Goal: Transaction & Acquisition: Purchase product/service

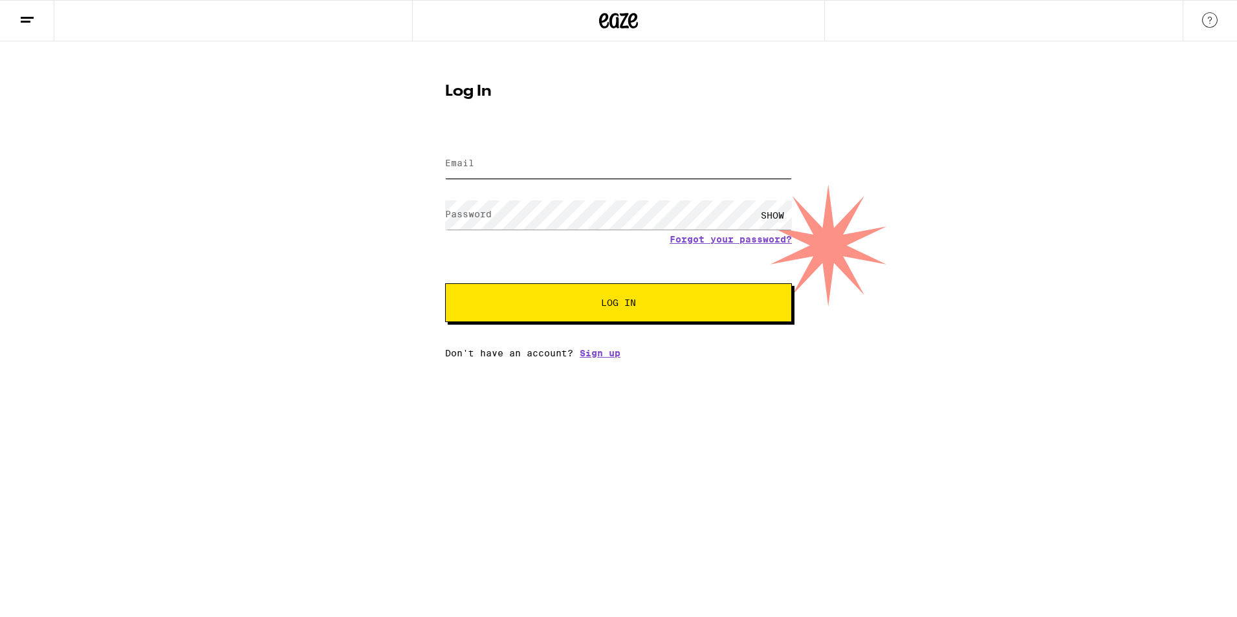
type input "[EMAIL_ADDRESS][DOMAIN_NAME]"
click at [684, 299] on button "Log In" at bounding box center [618, 302] width 347 height 39
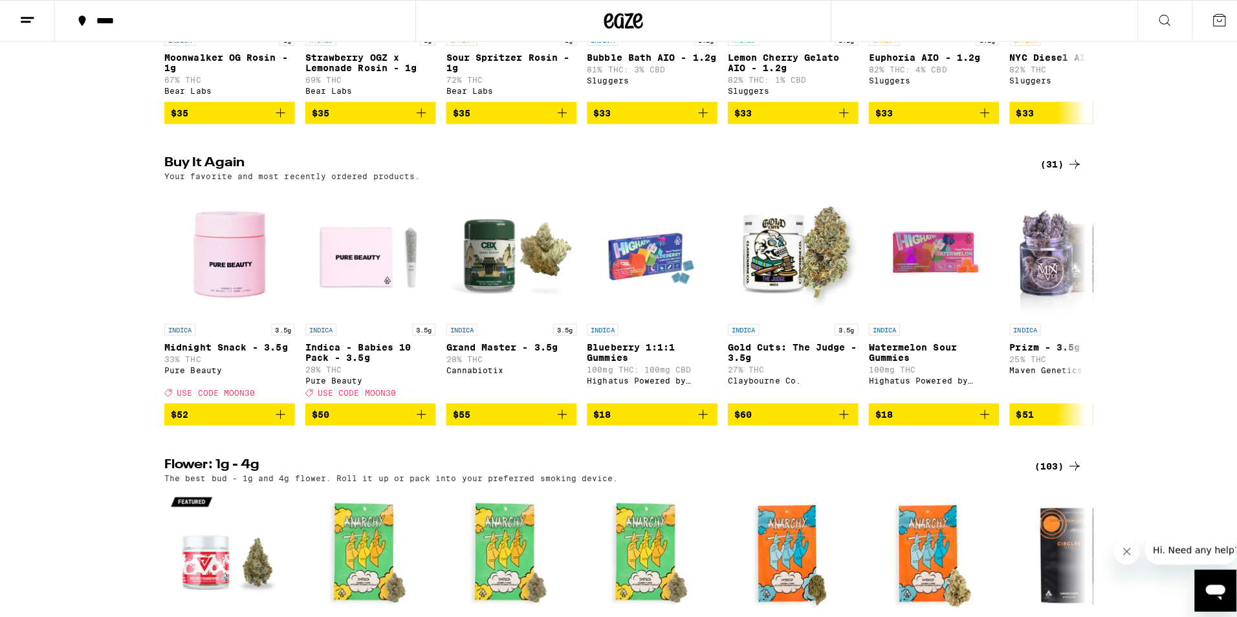
scroll to position [1229, 0]
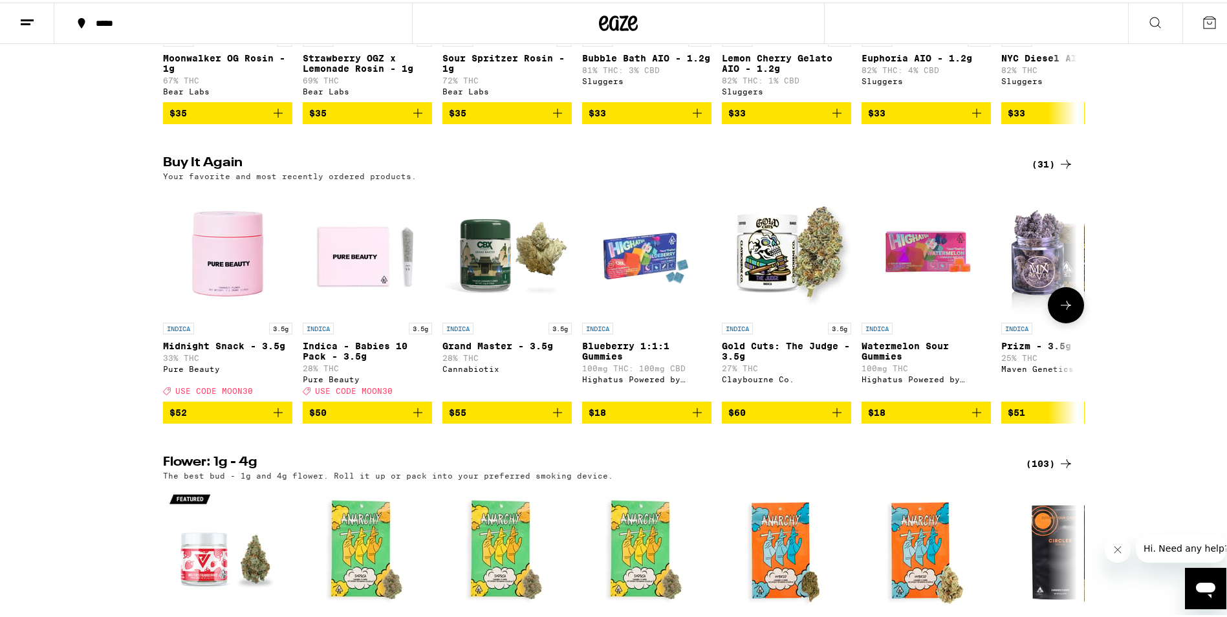
click at [900, 279] on img "Open page for Watermelon Sour Gummies from Highatus Powered by Cannabiotix" at bounding box center [926, 248] width 129 height 129
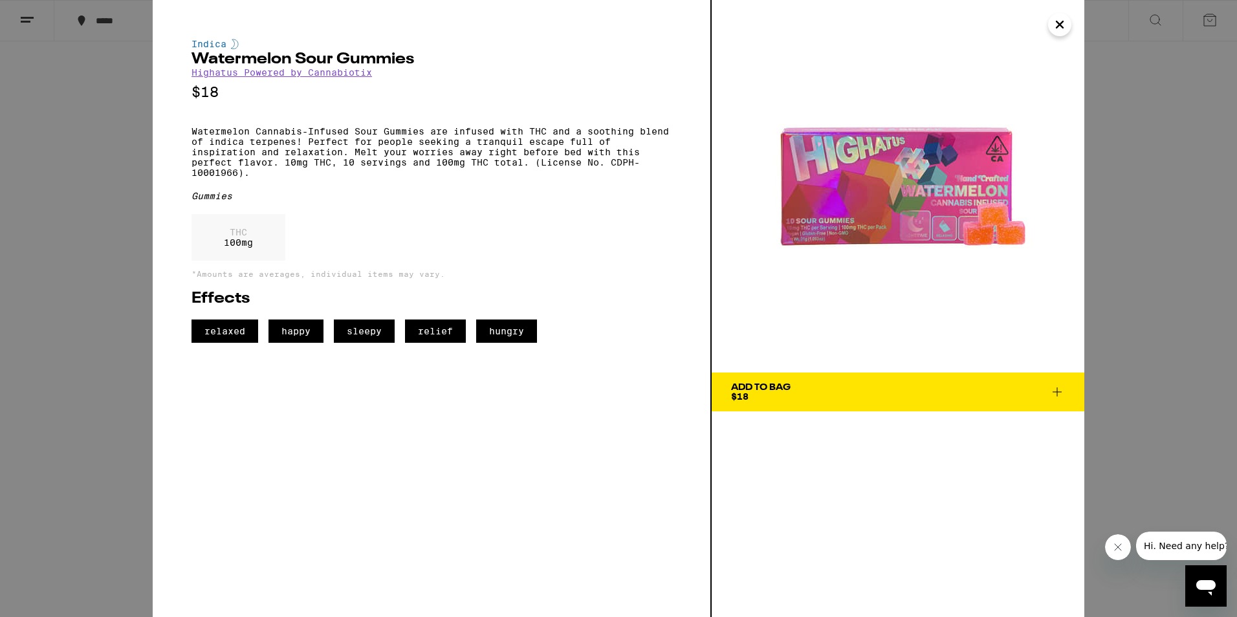
click at [1052, 388] on icon at bounding box center [1057, 392] width 16 height 16
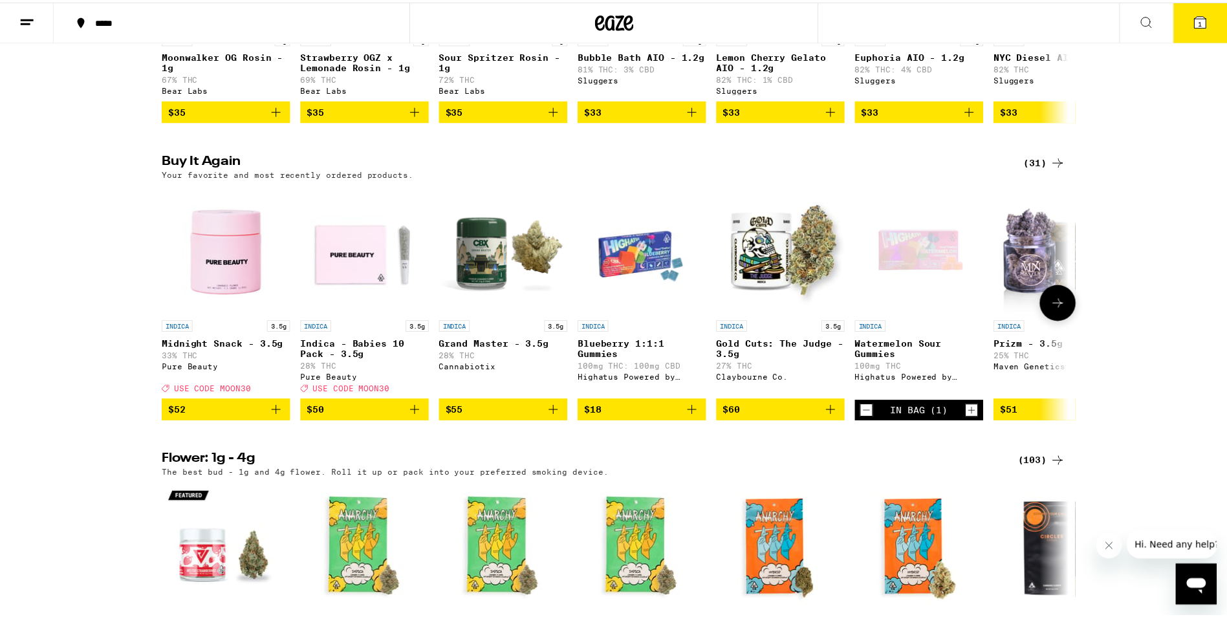
scroll to position [1270, 0]
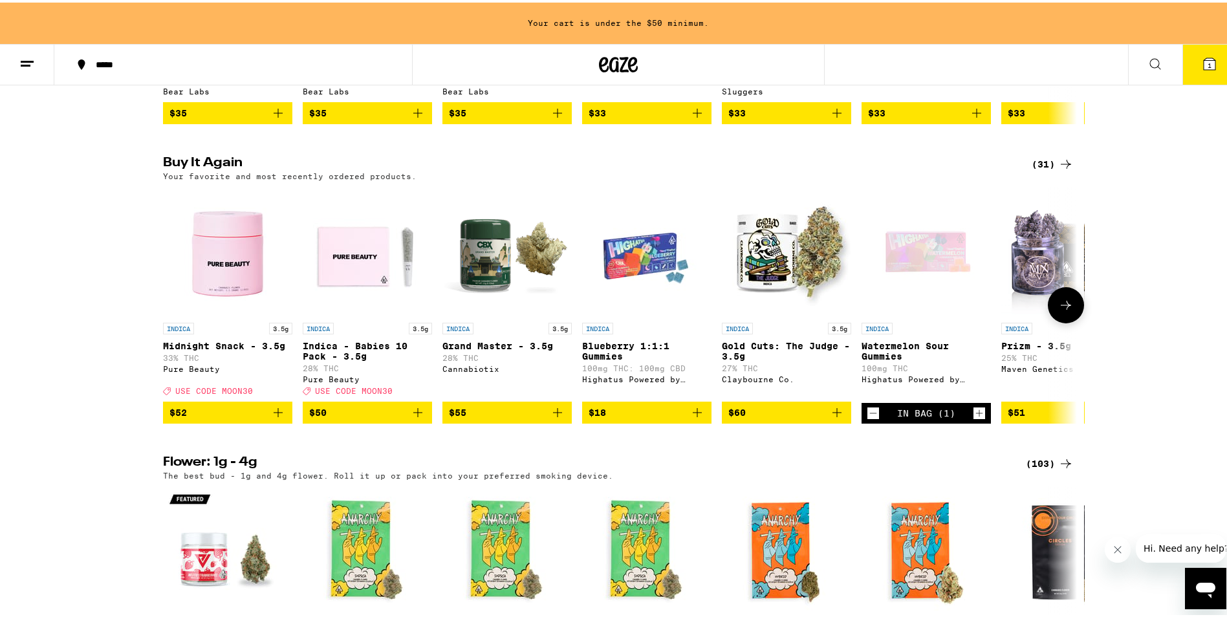
click at [694, 418] on icon "Add to bag" at bounding box center [698, 410] width 16 height 16
click at [274, 415] on icon "Add to bag" at bounding box center [278, 410] width 9 height 9
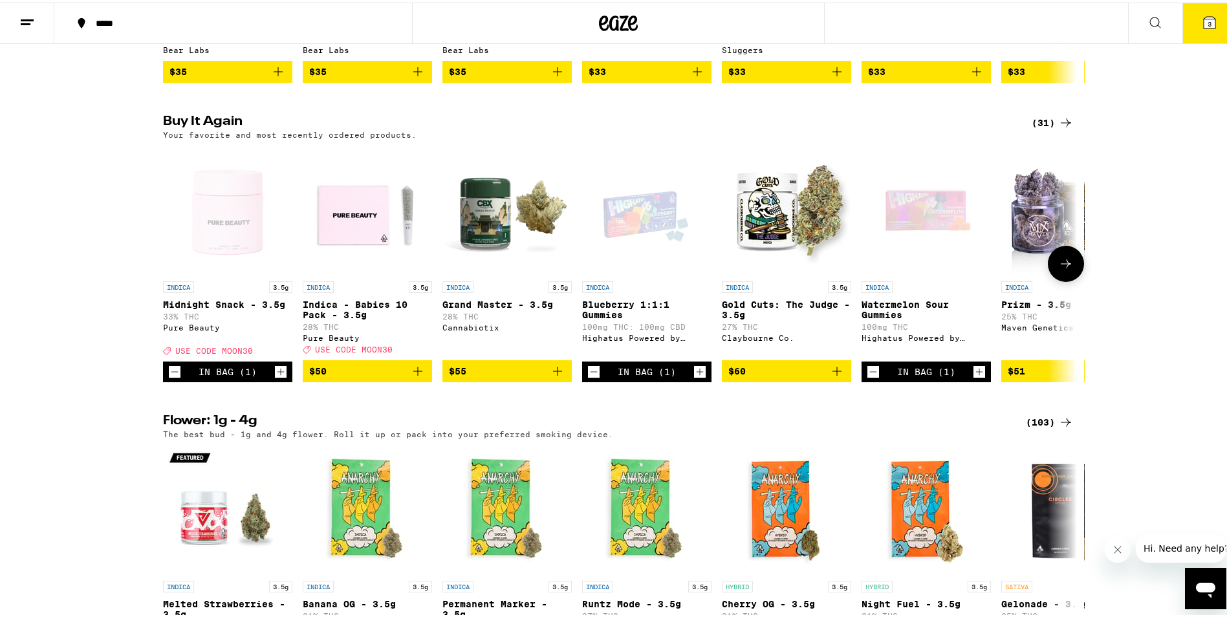
scroll to position [1229, 0]
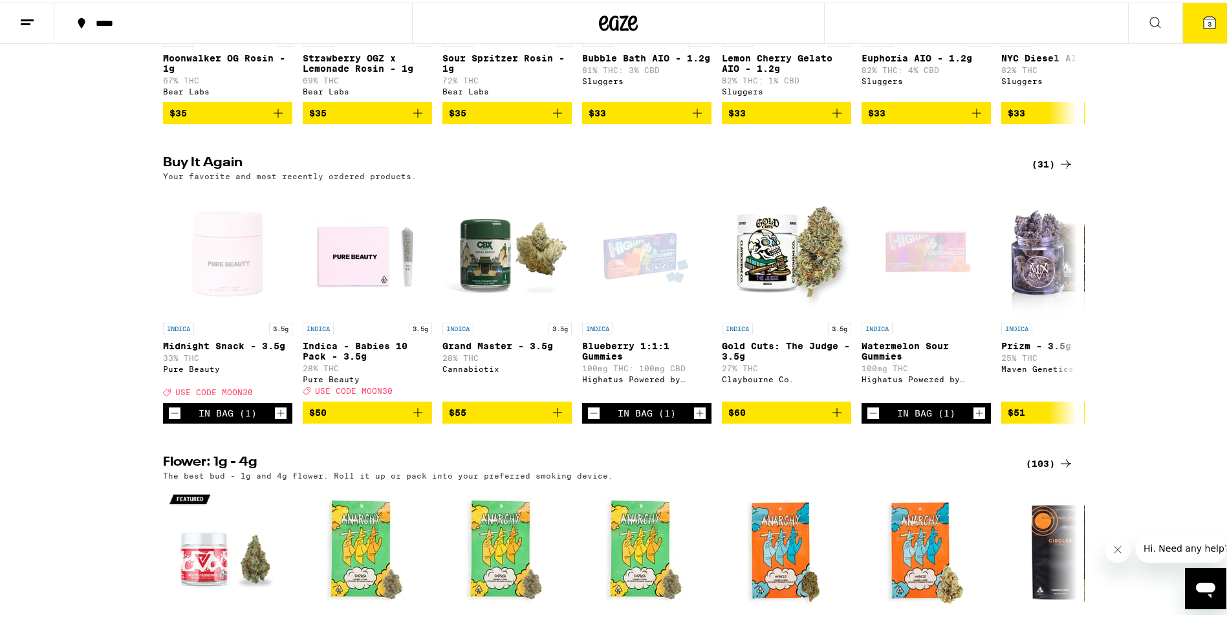
click at [1197, 30] on button "3" at bounding box center [1210, 21] width 54 height 40
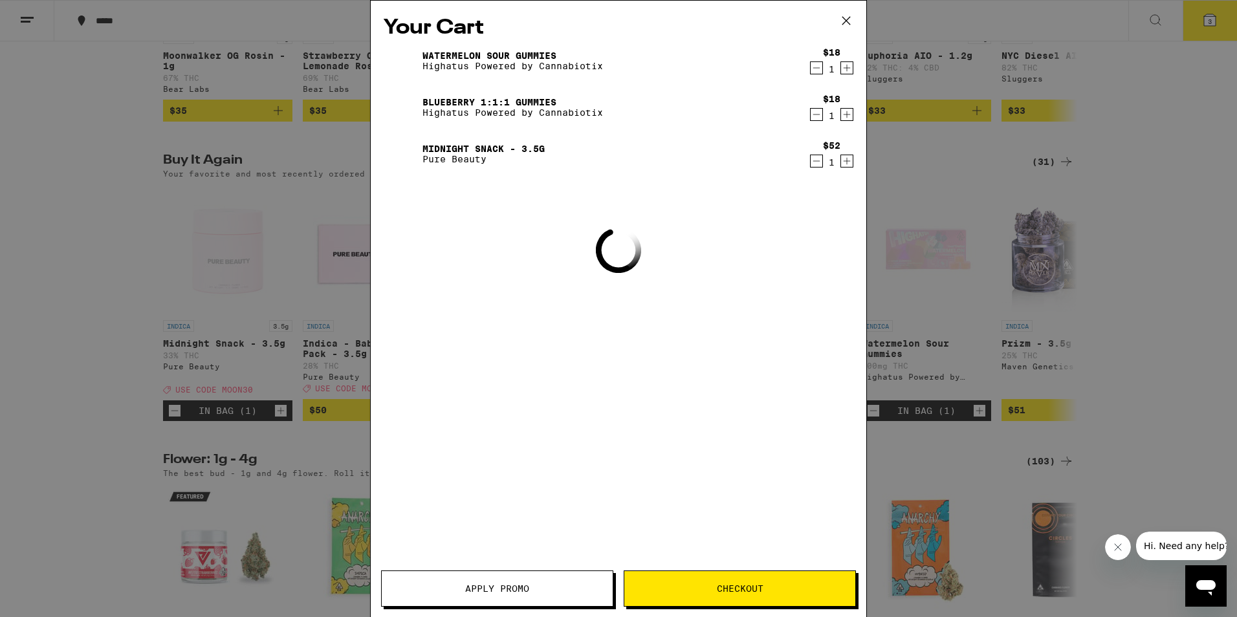
click at [846, 17] on icon at bounding box center [845, 20] width 19 height 19
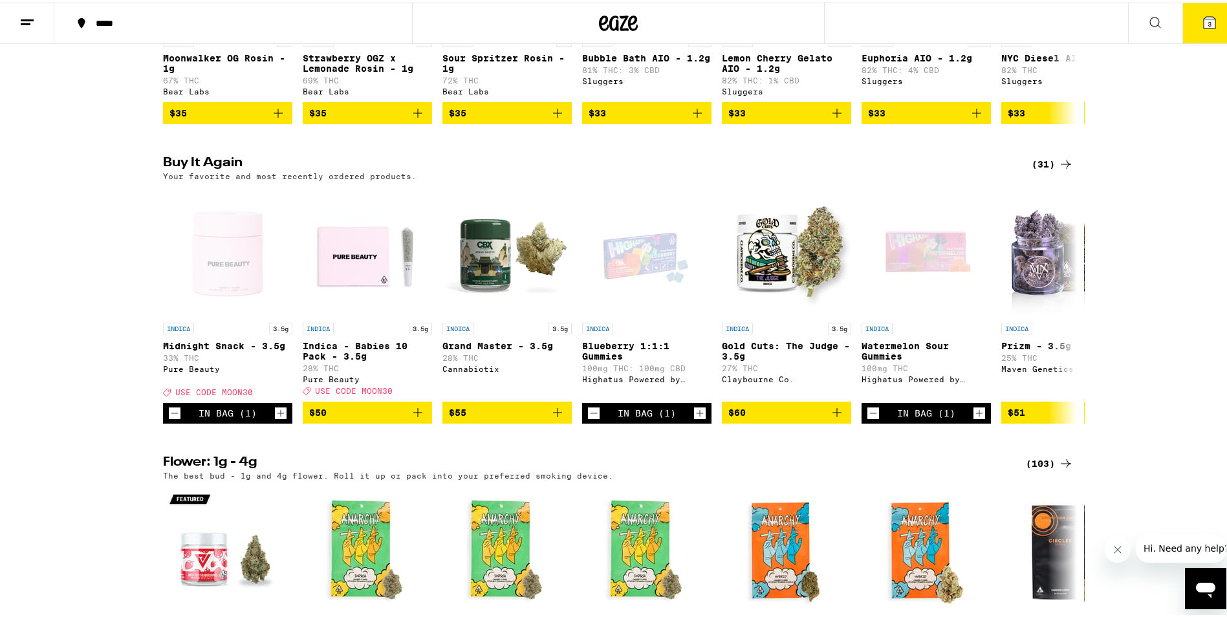
click at [1204, 27] on icon at bounding box center [1210, 20] width 16 height 16
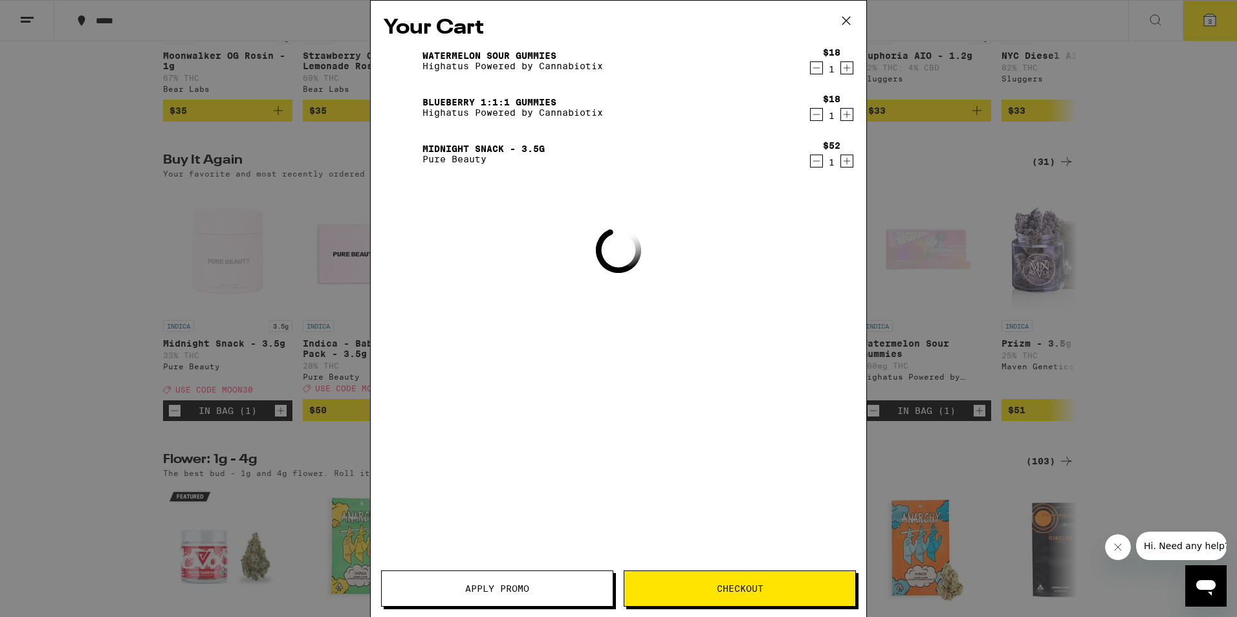
click at [750, 5] on div "Your Cart Watermelon Sour Gummies Highatus Powered by Cannabiotix $18 1 Blueber…" at bounding box center [619, 290] width 496 height 578
click at [849, 19] on icon at bounding box center [845, 20] width 19 height 19
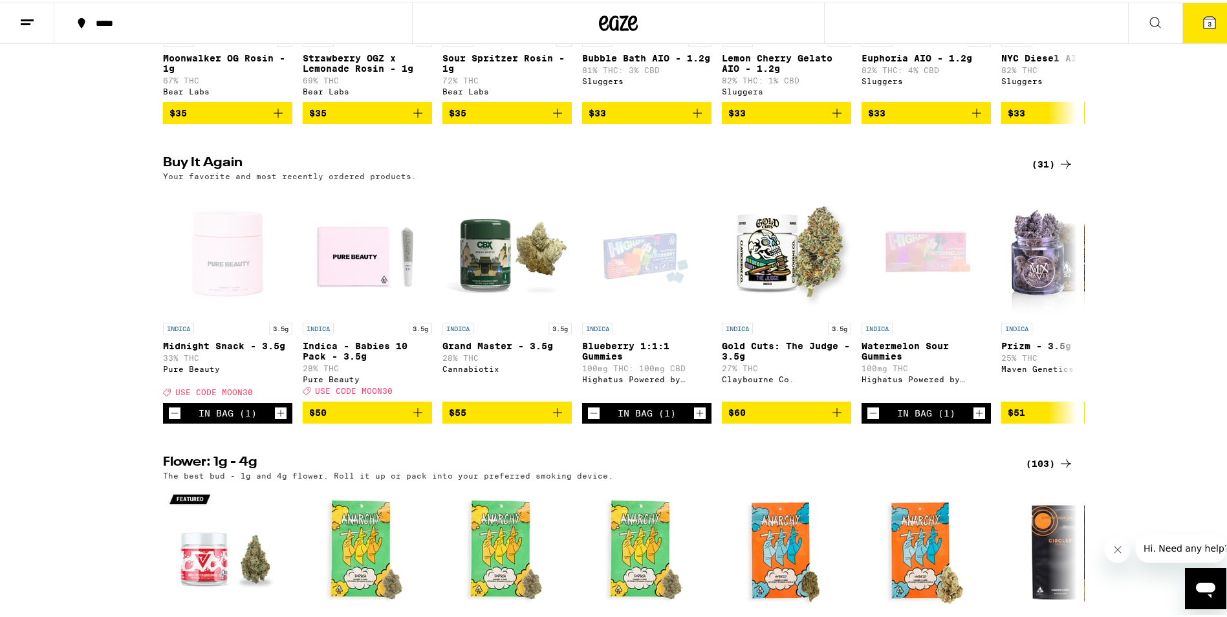
click at [1206, 28] on button "3" at bounding box center [1210, 21] width 54 height 40
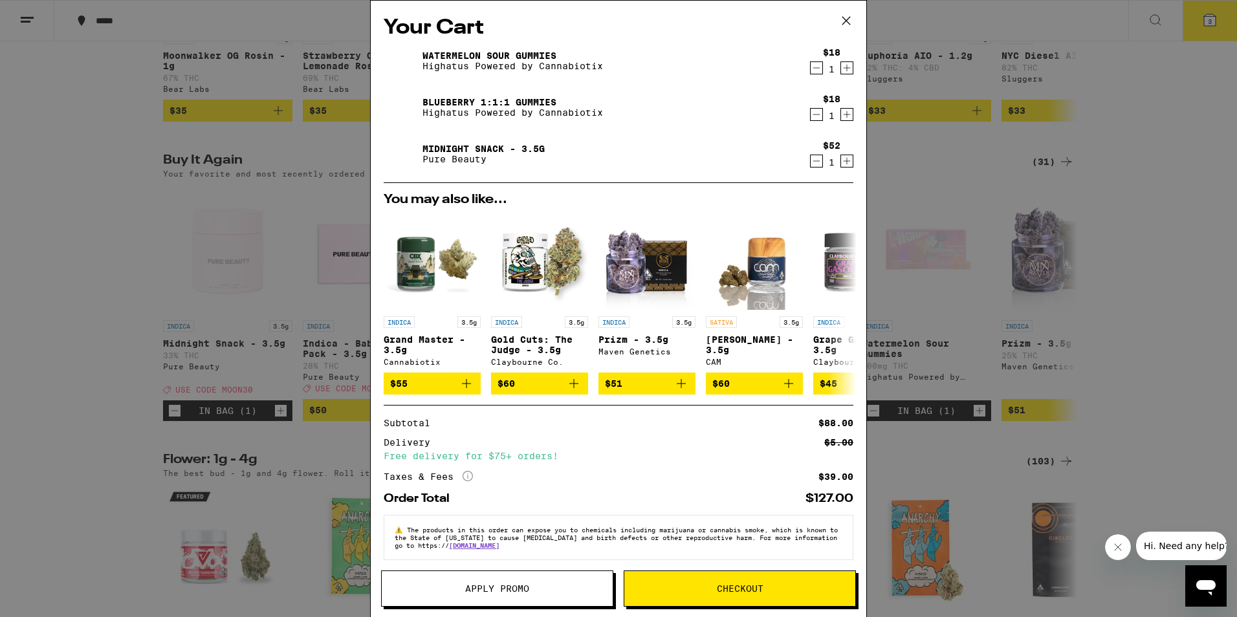
click at [464, 603] on button "Apply Promo" at bounding box center [497, 589] width 232 height 36
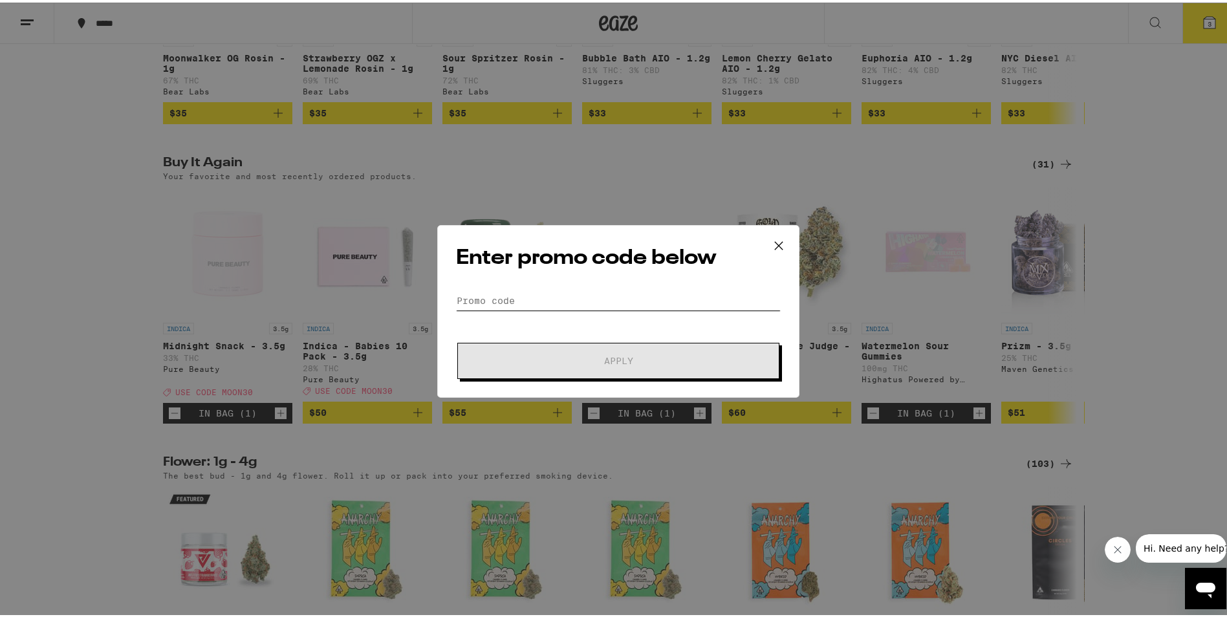
click at [552, 295] on input "Promo Code" at bounding box center [618, 298] width 325 height 19
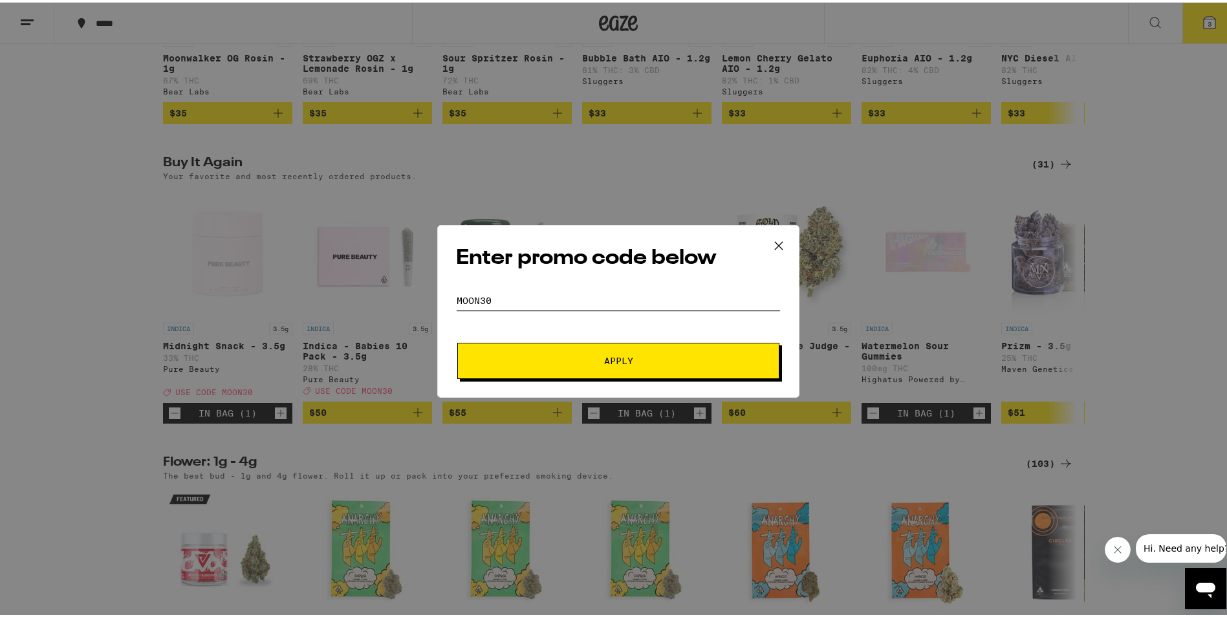
type input "moon30"
click at [619, 365] on button "Apply" at bounding box center [618, 358] width 322 height 36
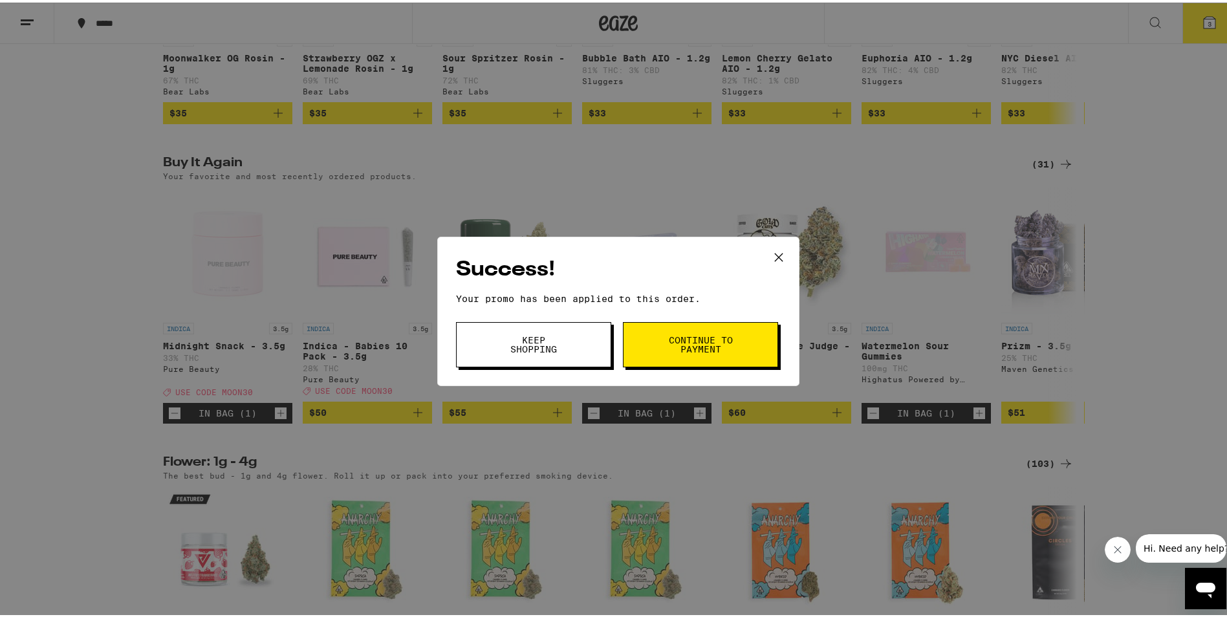
click at [735, 345] on button "Continue to payment" at bounding box center [700, 342] width 155 height 45
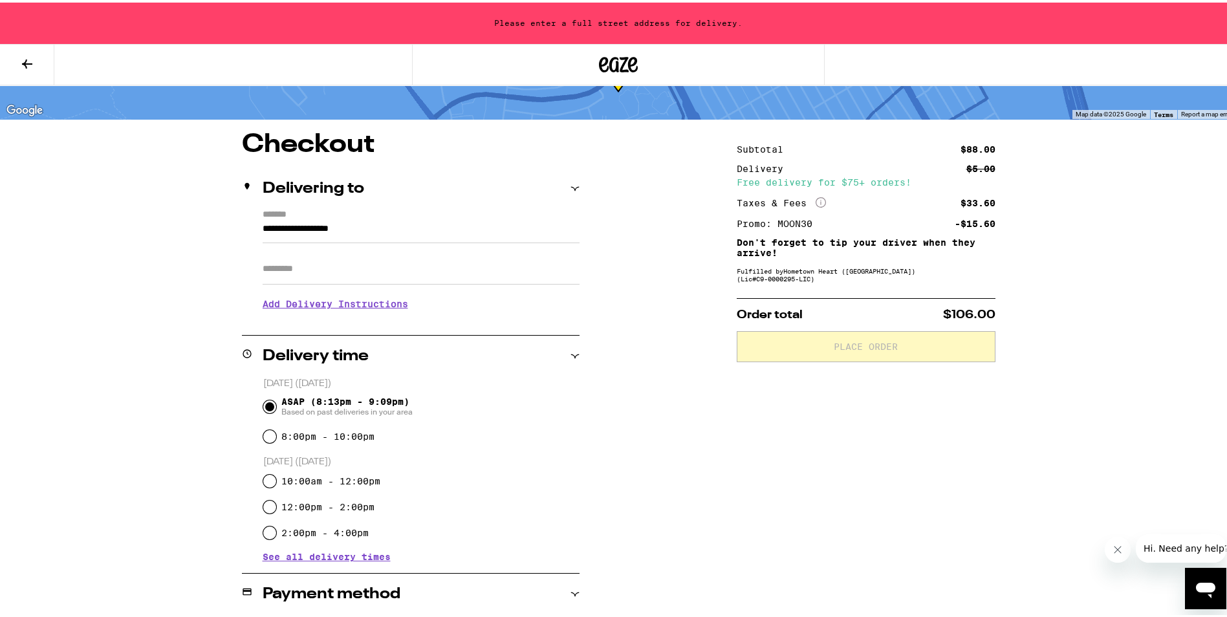
scroll to position [259, 0]
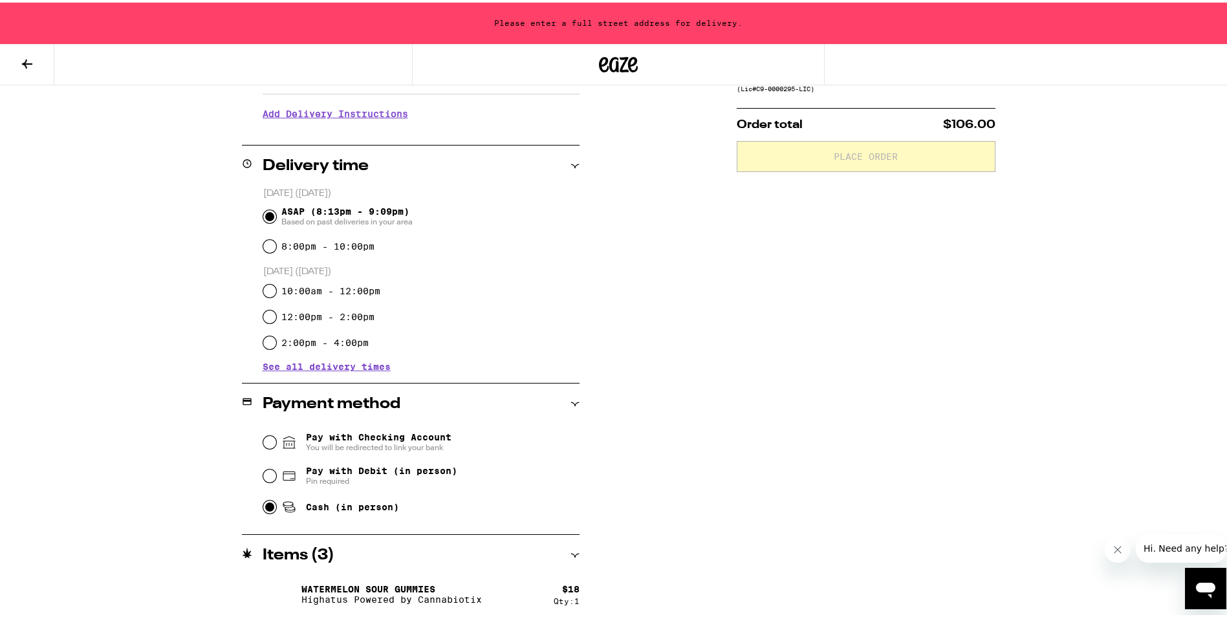
click at [265, 507] on input "Cash (in person)" at bounding box center [269, 504] width 13 height 13
radio input "true"
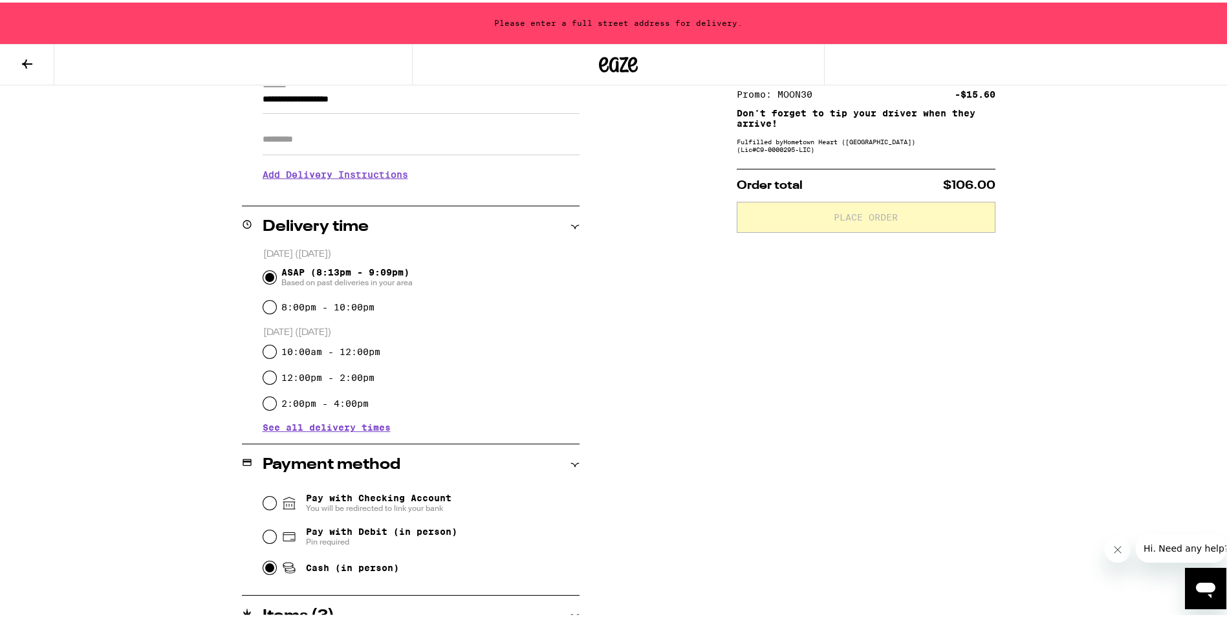
scroll to position [0, 0]
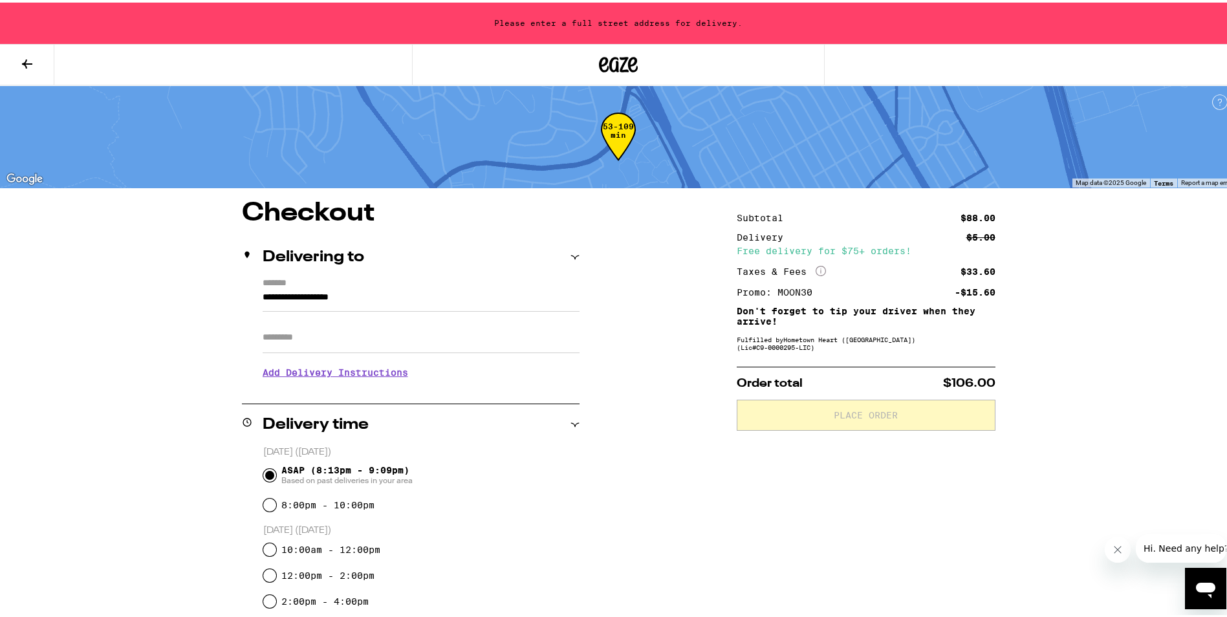
click at [571, 256] on icon at bounding box center [575, 254] width 9 height 9
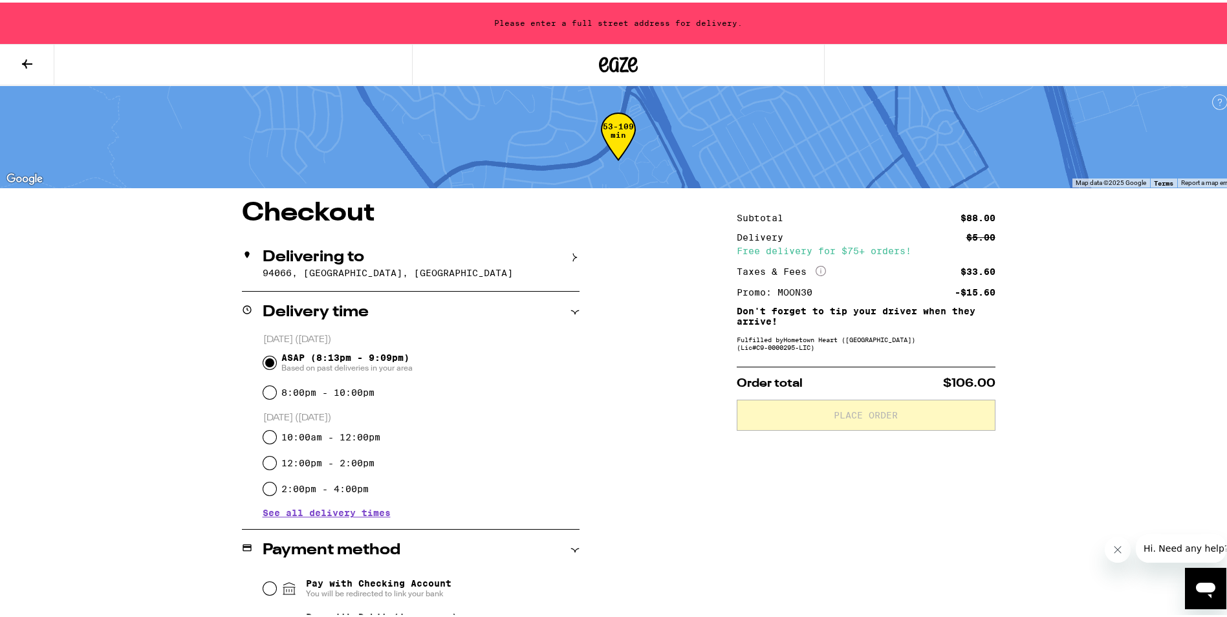
click at [571, 256] on icon at bounding box center [575, 254] width 9 height 9
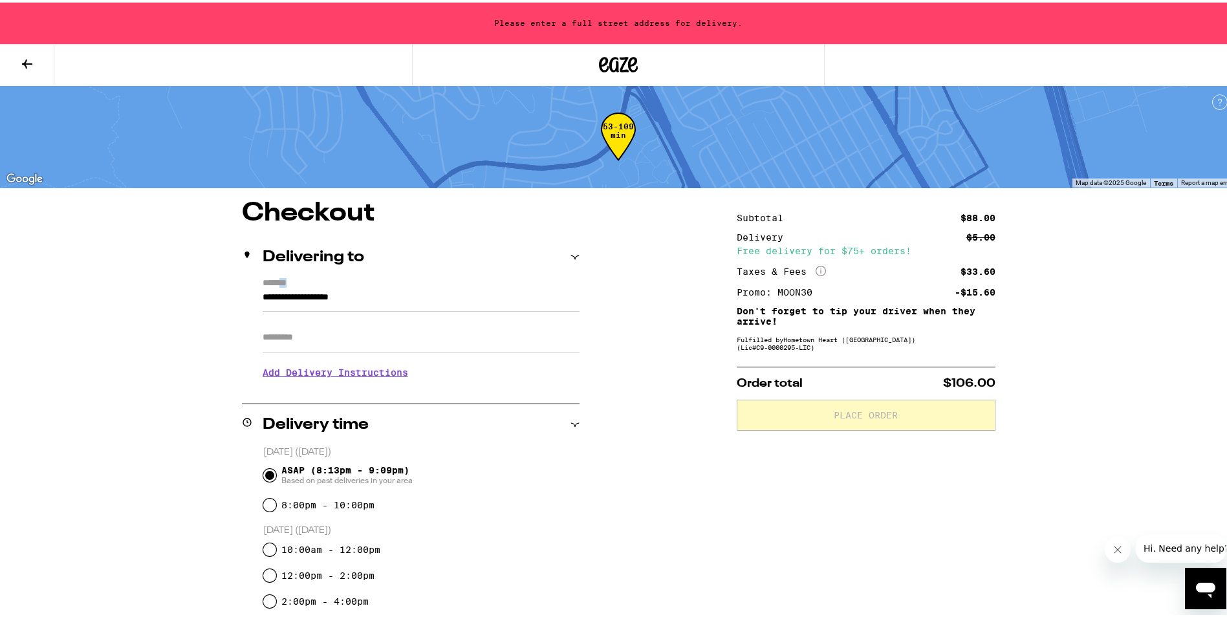
drag, startPoint x: 466, startPoint y: 283, endPoint x: 284, endPoint y: 285, distance: 181.8
click at [284, 285] on label "*******" at bounding box center [421, 282] width 317 height 12
drag, startPoint x: 284, startPoint y: 285, endPoint x: 427, endPoint y: 303, distance: 144.0
click at [427, 303] on input "**********" at bounding box center [421, 298] width 317 height 22
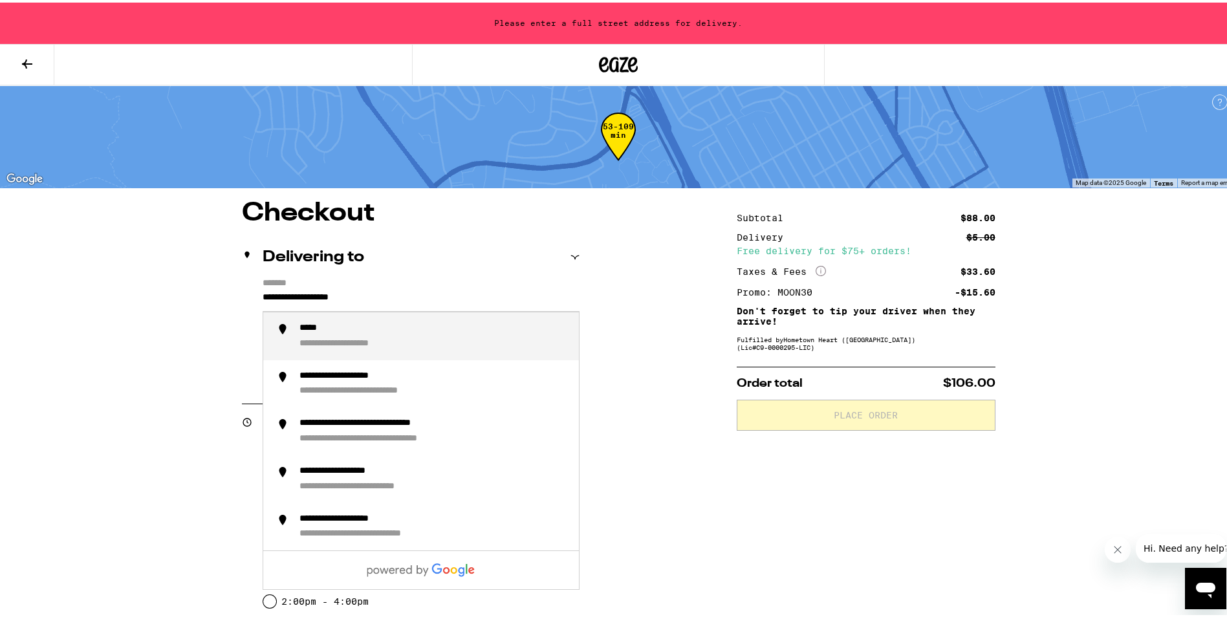
drag, startPoint x: 421, startPoint y: 302, endPoint x: 228, endPoint y: 297, distance: 192.8
click at [228, 297] on div "**********" at bounding box center [619, 585] width 932 height 775
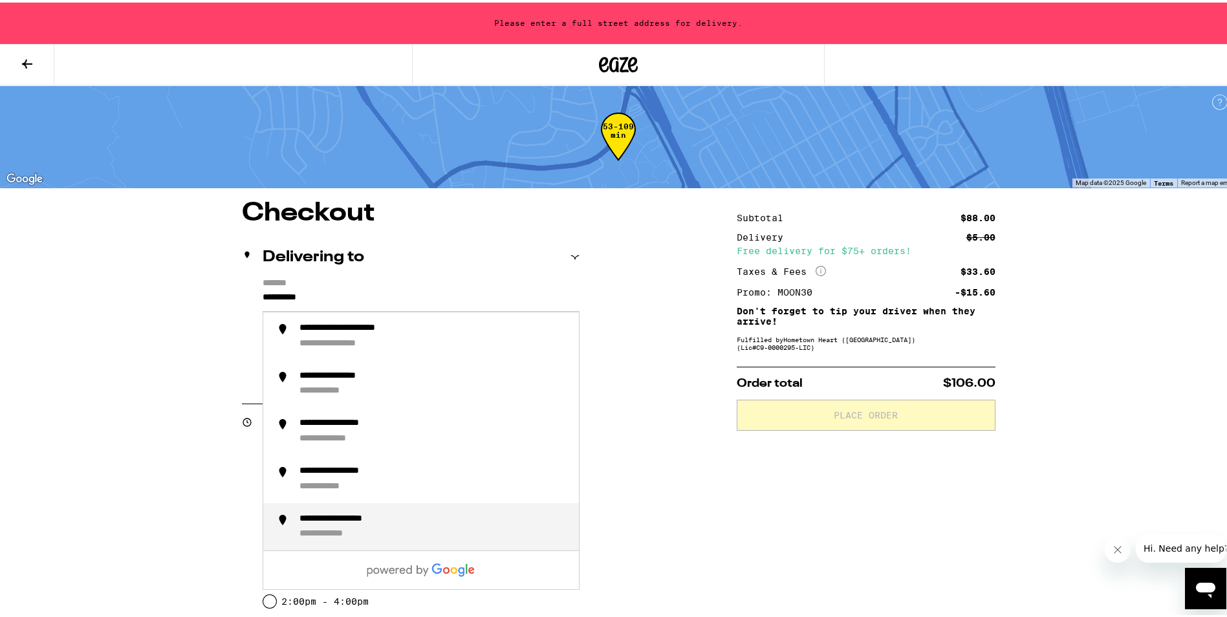
click at [339, 536] on div "**********" at bounding box center [338, 532] width 76 height 12
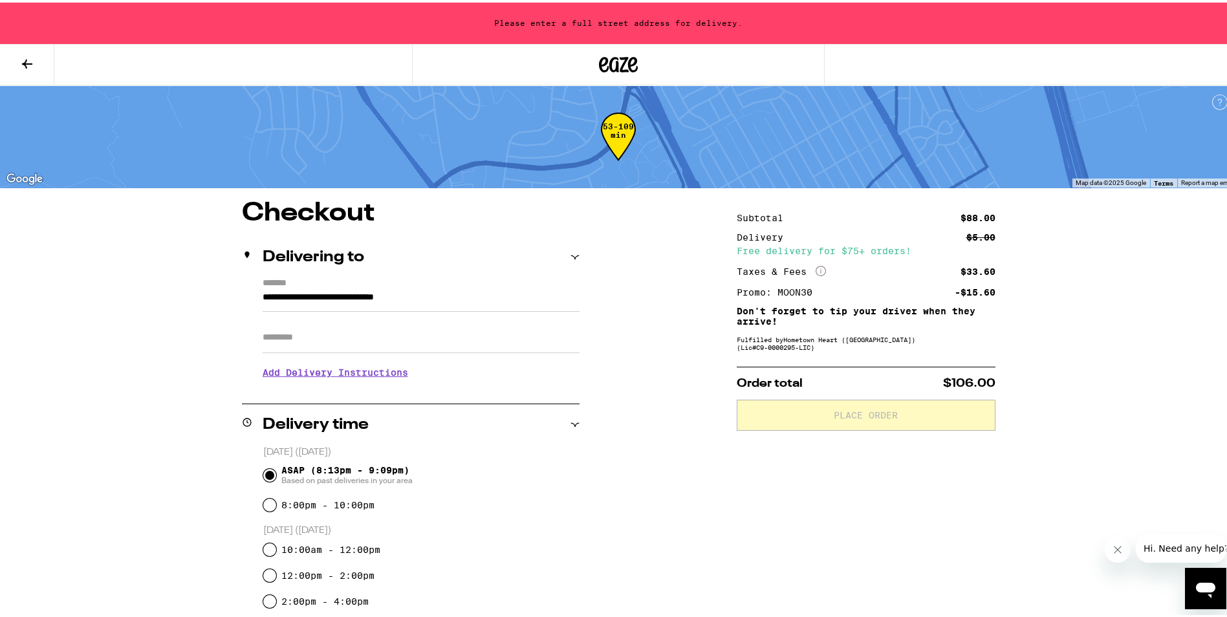
type input "**********"
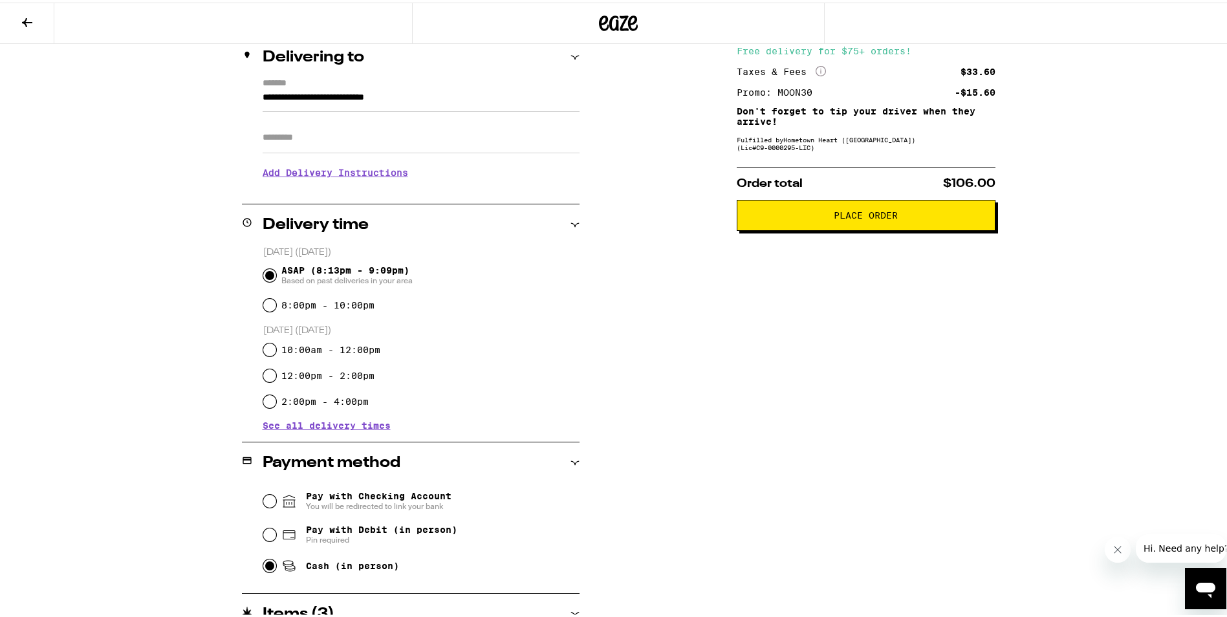
scroll to position [120, 0]
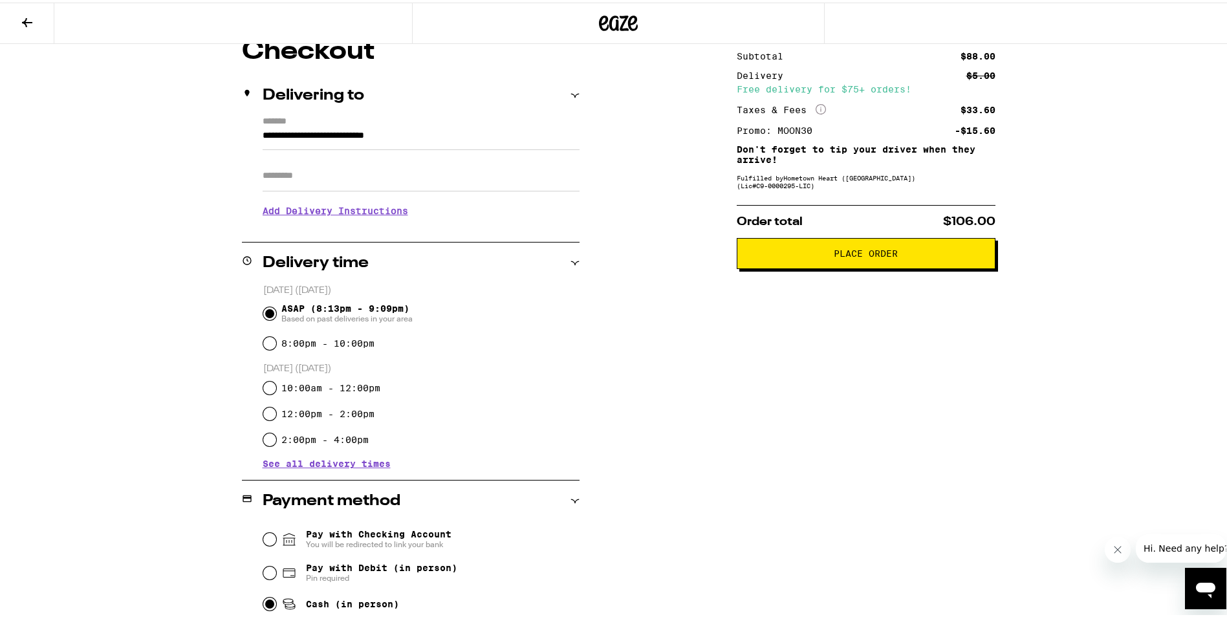
click at [882, 265] on button "Place Order" at bounding box center [866, 250] width 259 height 31
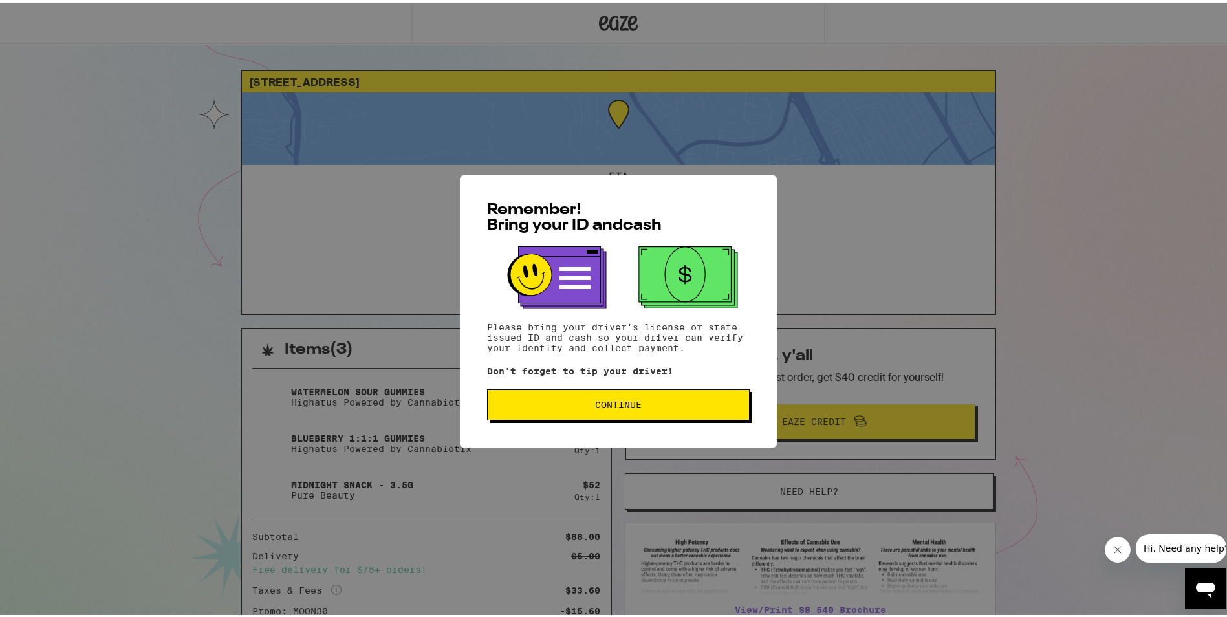
click at [681, 402] on span "Continue" at bounding box center [618, 402] width 241 height 9
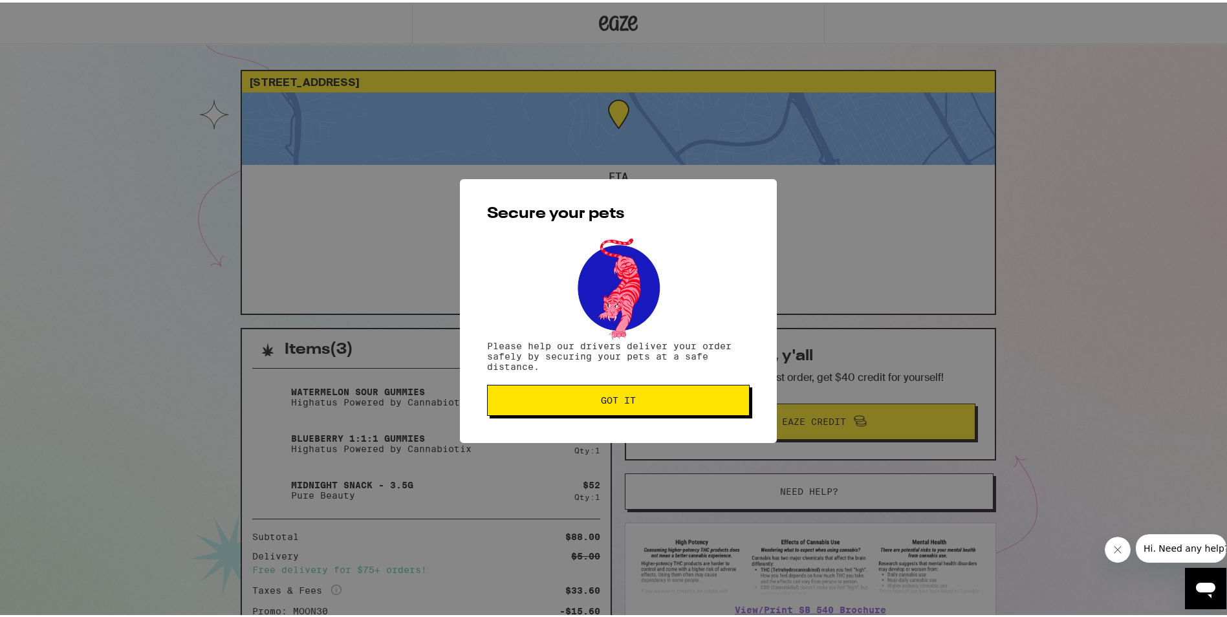
click at [730, 402] on span "Got it" at bounding box center [618, 397] width 241 height 9
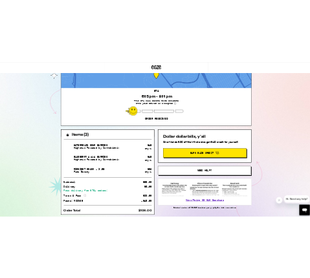
scroll to position [98, 0]
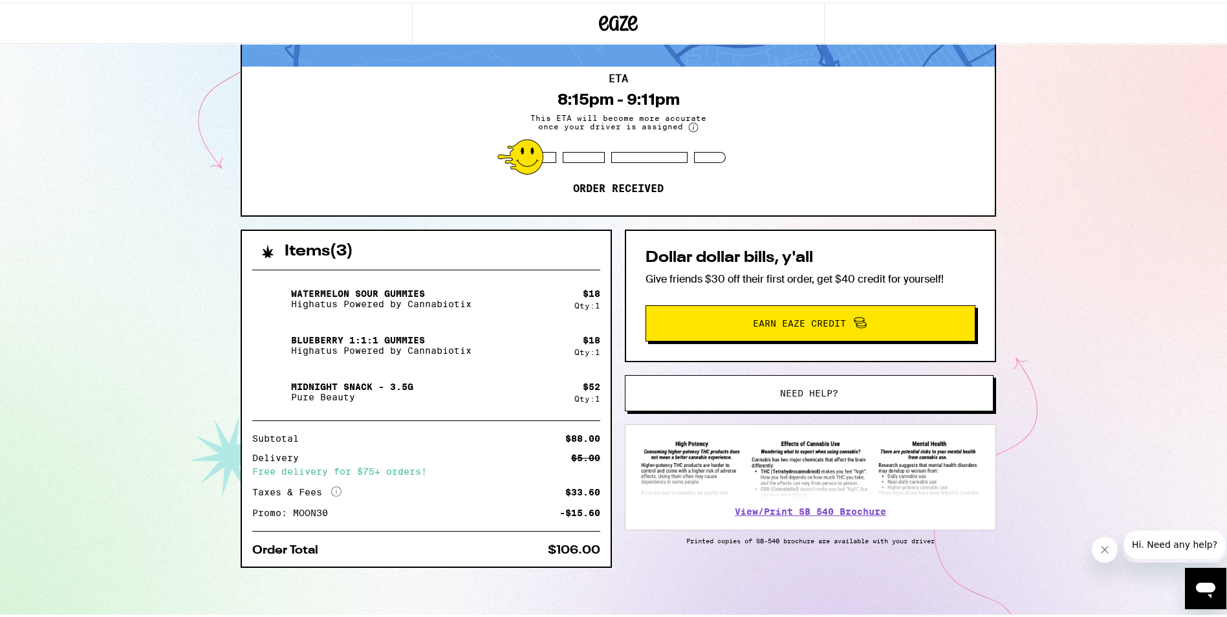
click at [1099, 543] on button "Close message from company" at bounding box center [1104, 549] width 26 height 26
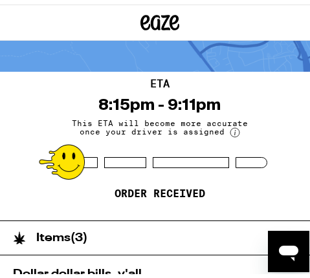
scroll to position [65, 0]
